Goal: Transaction & Acquisition: Subscribe to service/newsletter

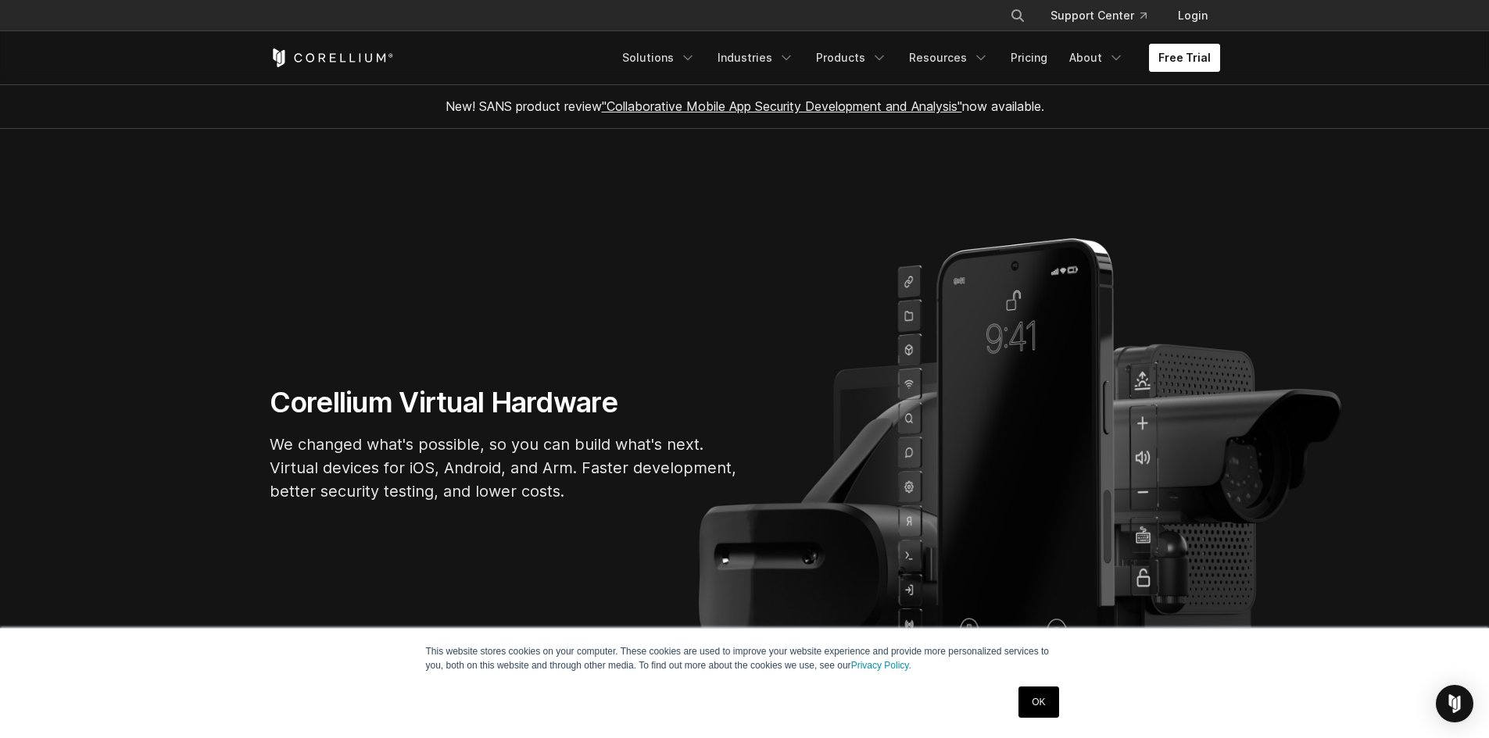
click at [1189, 57] on link "Free Trial" at bounding box center [1184, 58] width 71 height 28
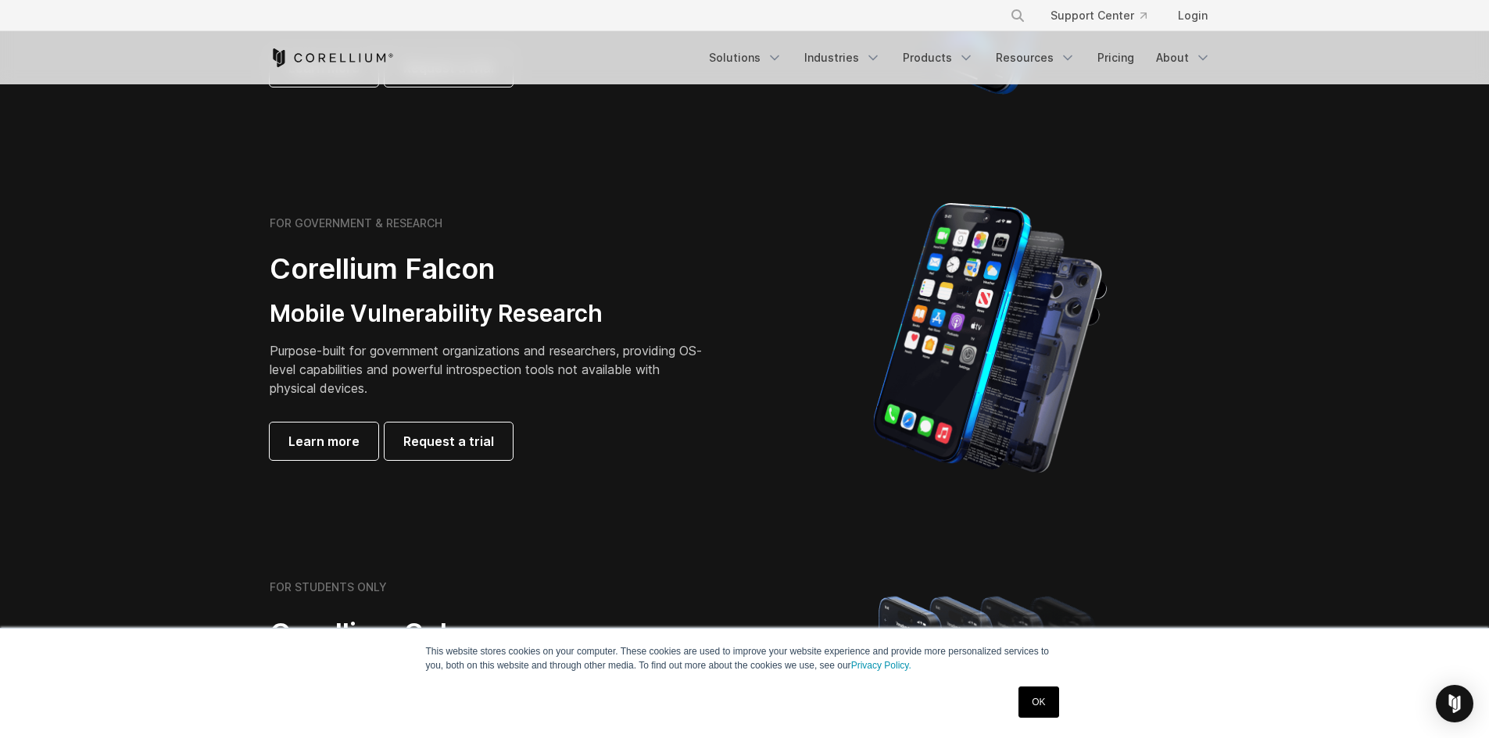
scroll to position [703, 0]
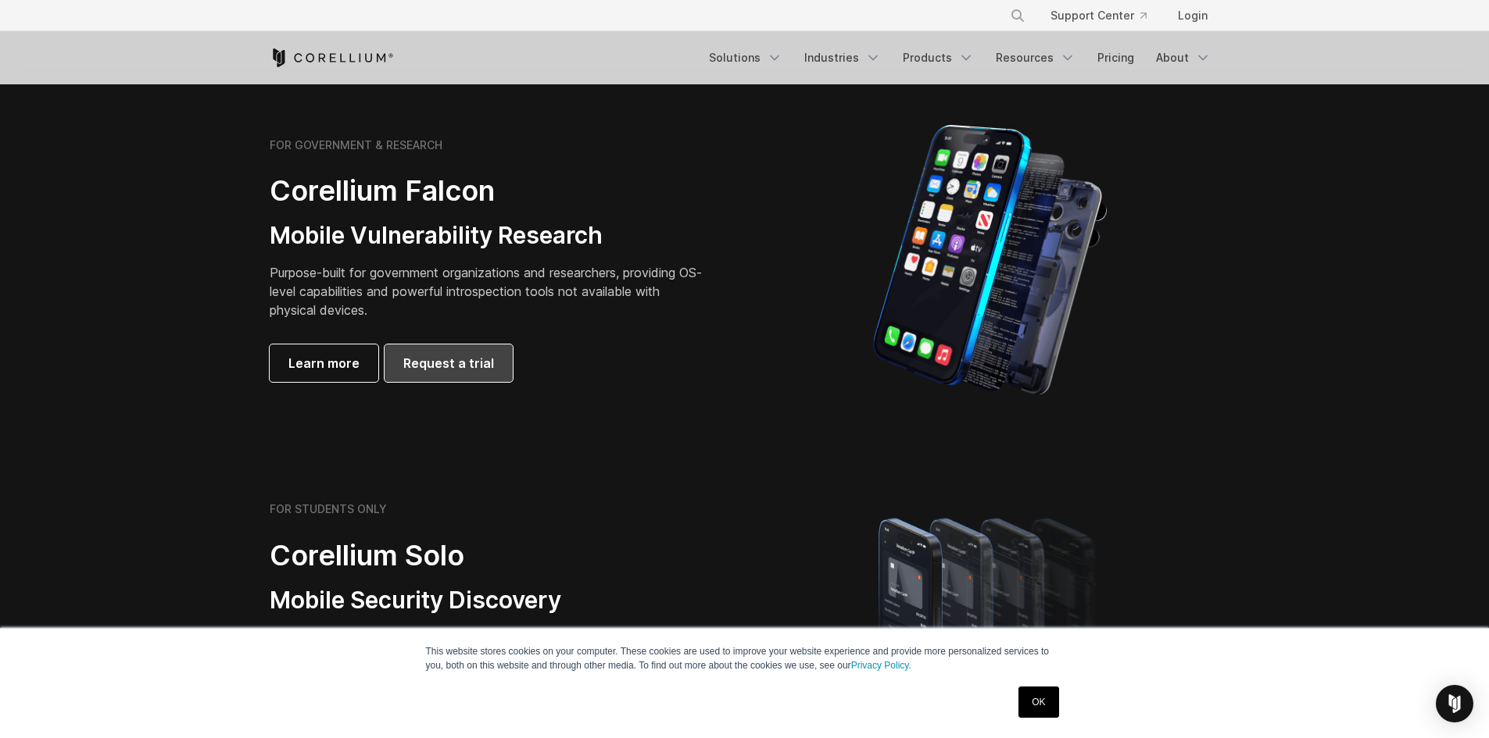
click at [474, 363] on span "Request a trial" at bounding box center [448, 363] width 91 height 19
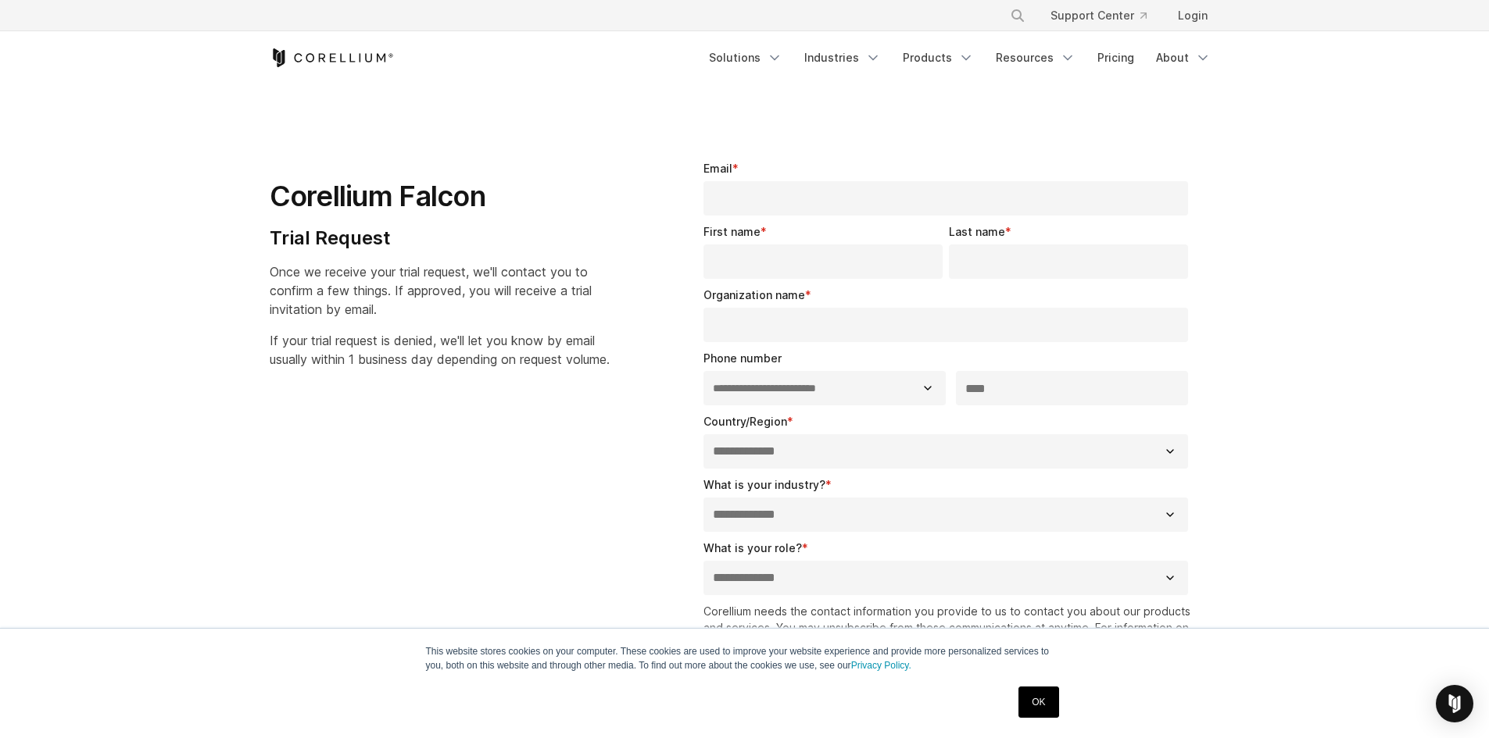
select select "**"
